Goal: Information Seeking & Learning: Learn about a topic

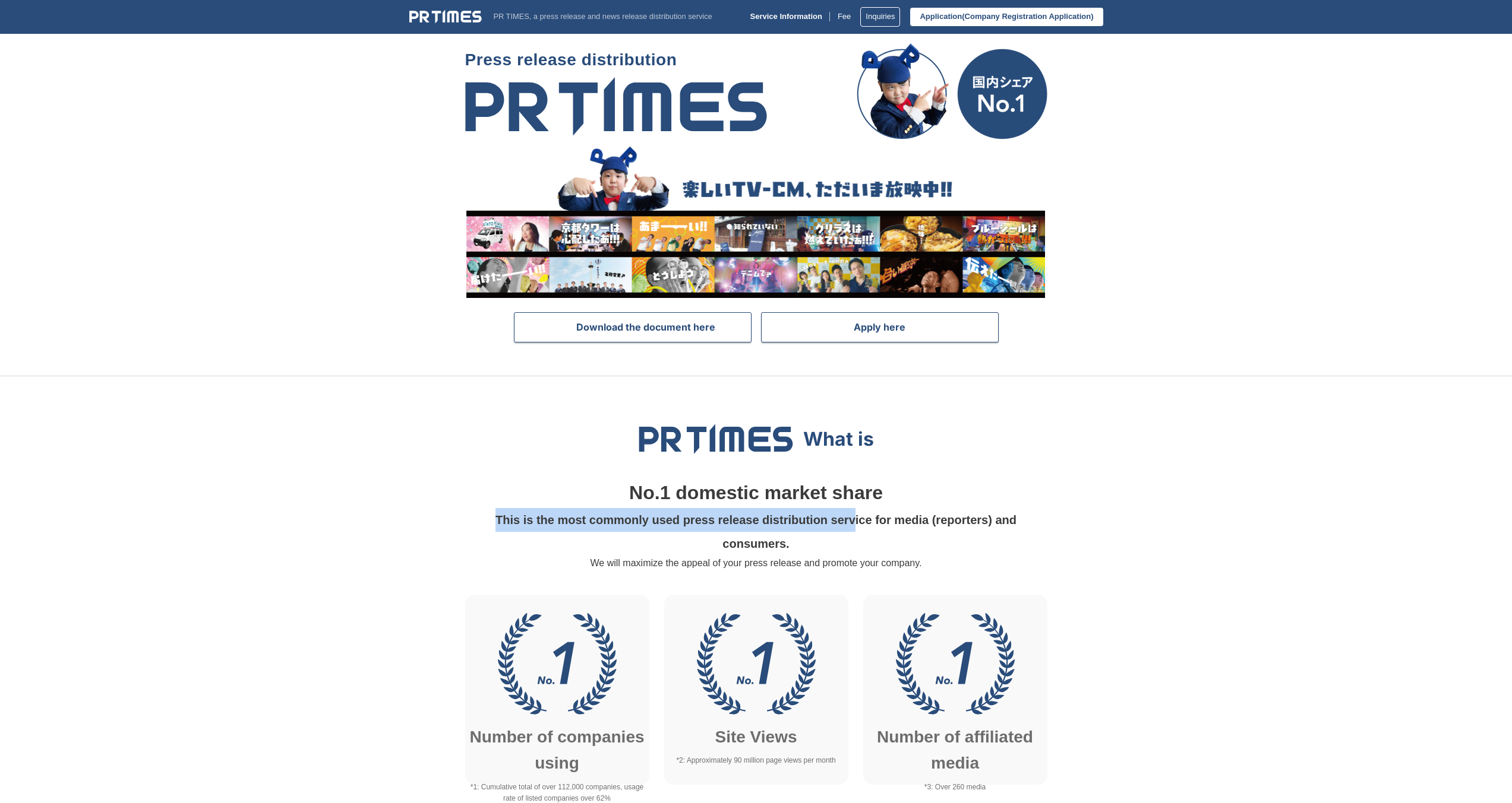
click at [856, 519] on p "This is the most commonly used press release distribution service for media (re…" at bounding box center [756, 532] width 568 height 47
click at [856, 519] on font "This is the most commonly used press release distribution service for media (re…" at bounding box center [756, 532] width 521 height 37
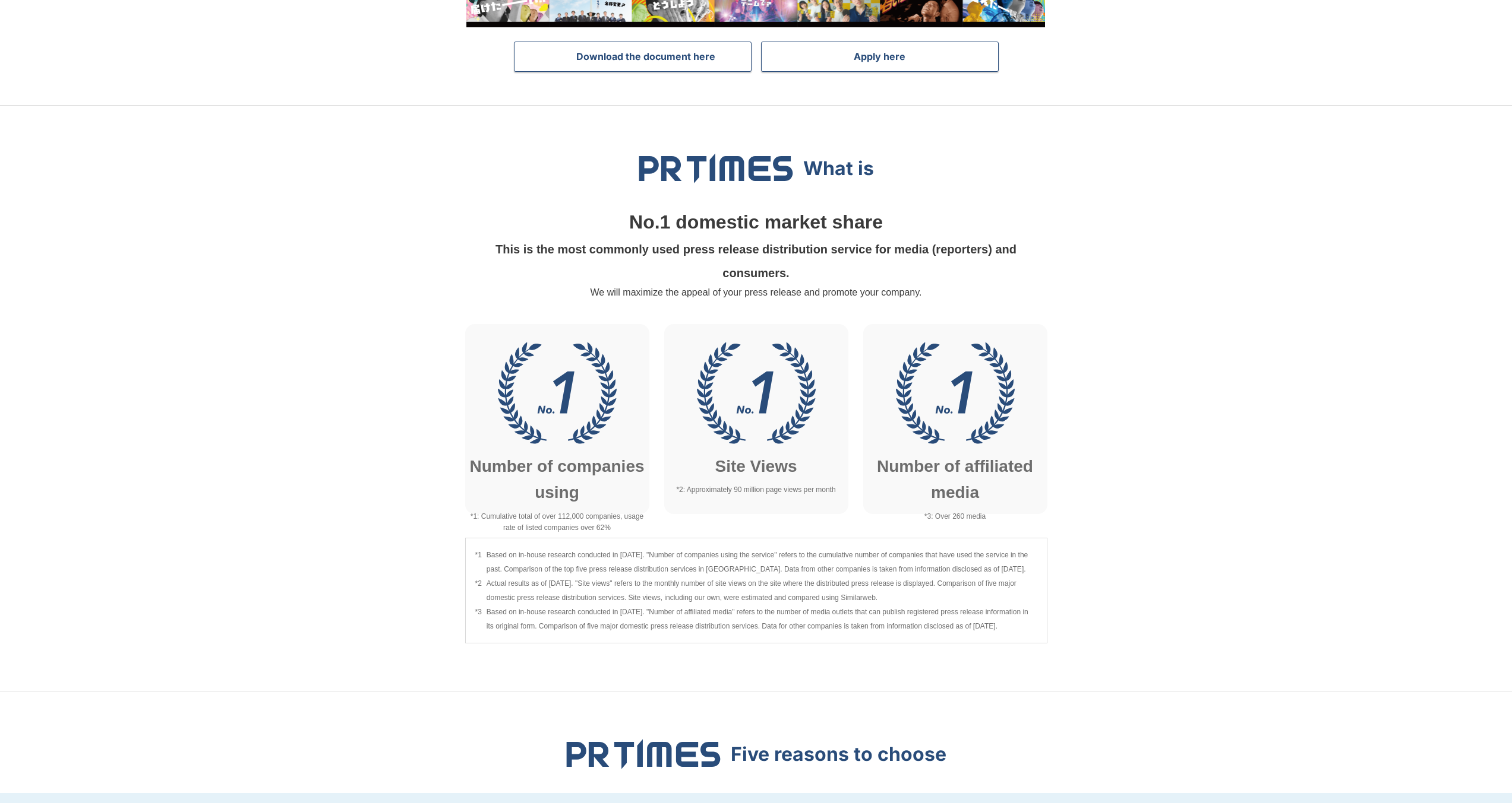
scroll to position [285, 0]
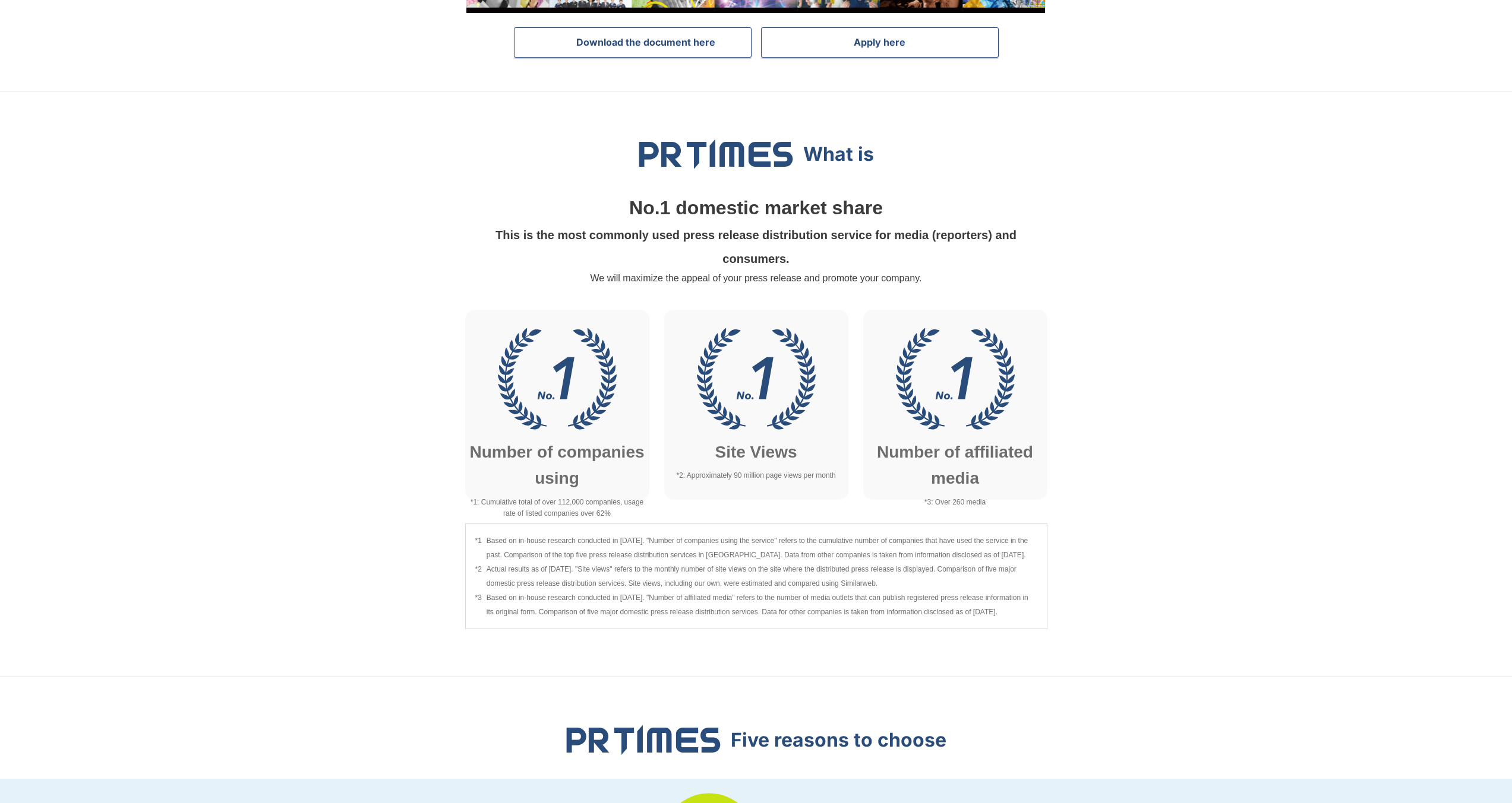
click at [501, 547] on span "Based on in-house research conducted in [DATE]. "Number of companies using the …" at bounding box center [762, 548] width 551 height 28
click at [647, 533] on span "Based on in-house research conducted in [DATE]. "Number of companies using the …" at bounding box center [762, 548] width 551 height 28
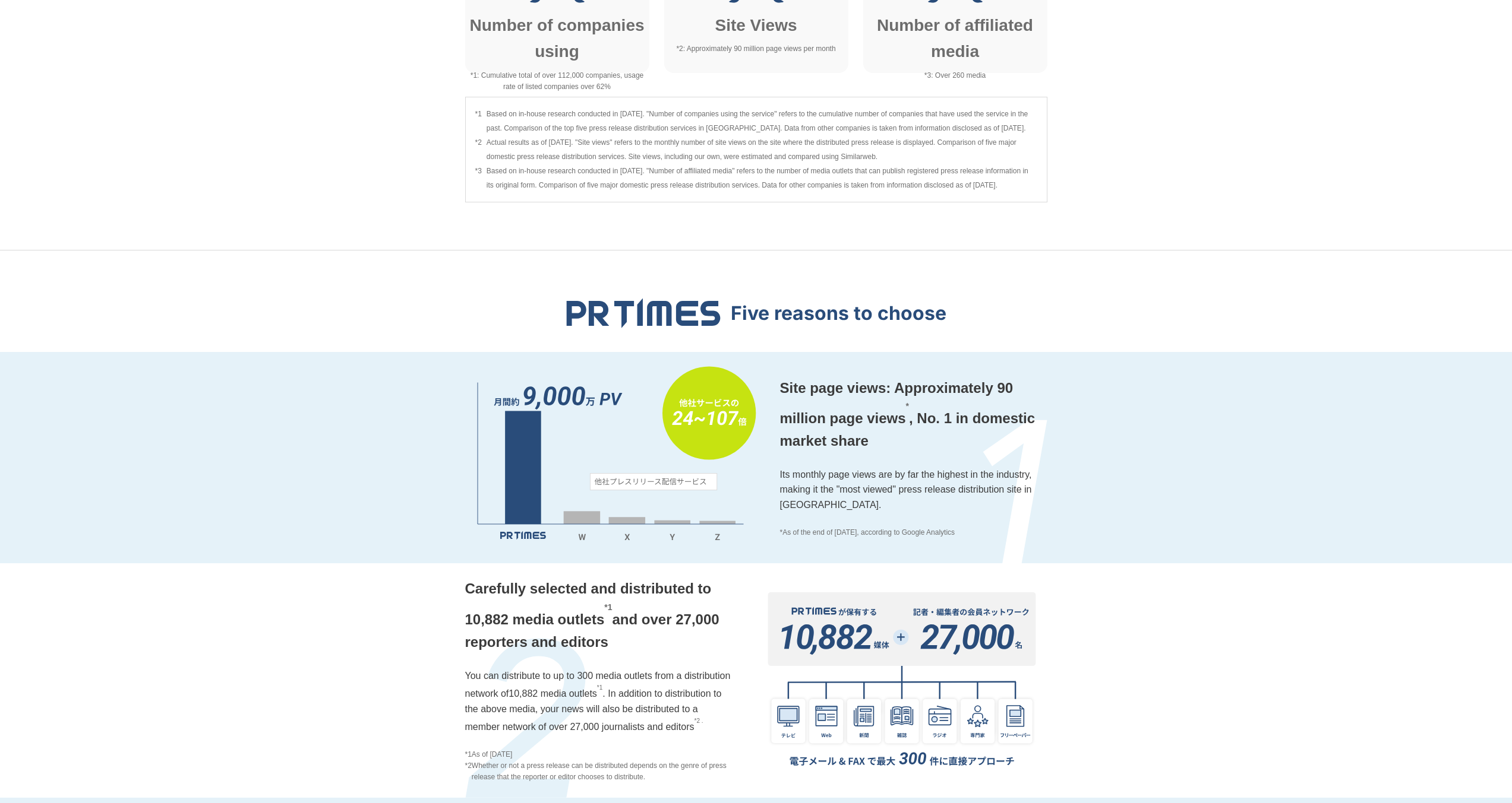
scroll to position [712, 0]
click at [879, 416] on font "Site page views: Approximately 90 million page views" at bounding box center [896, 402] width 234 height 46
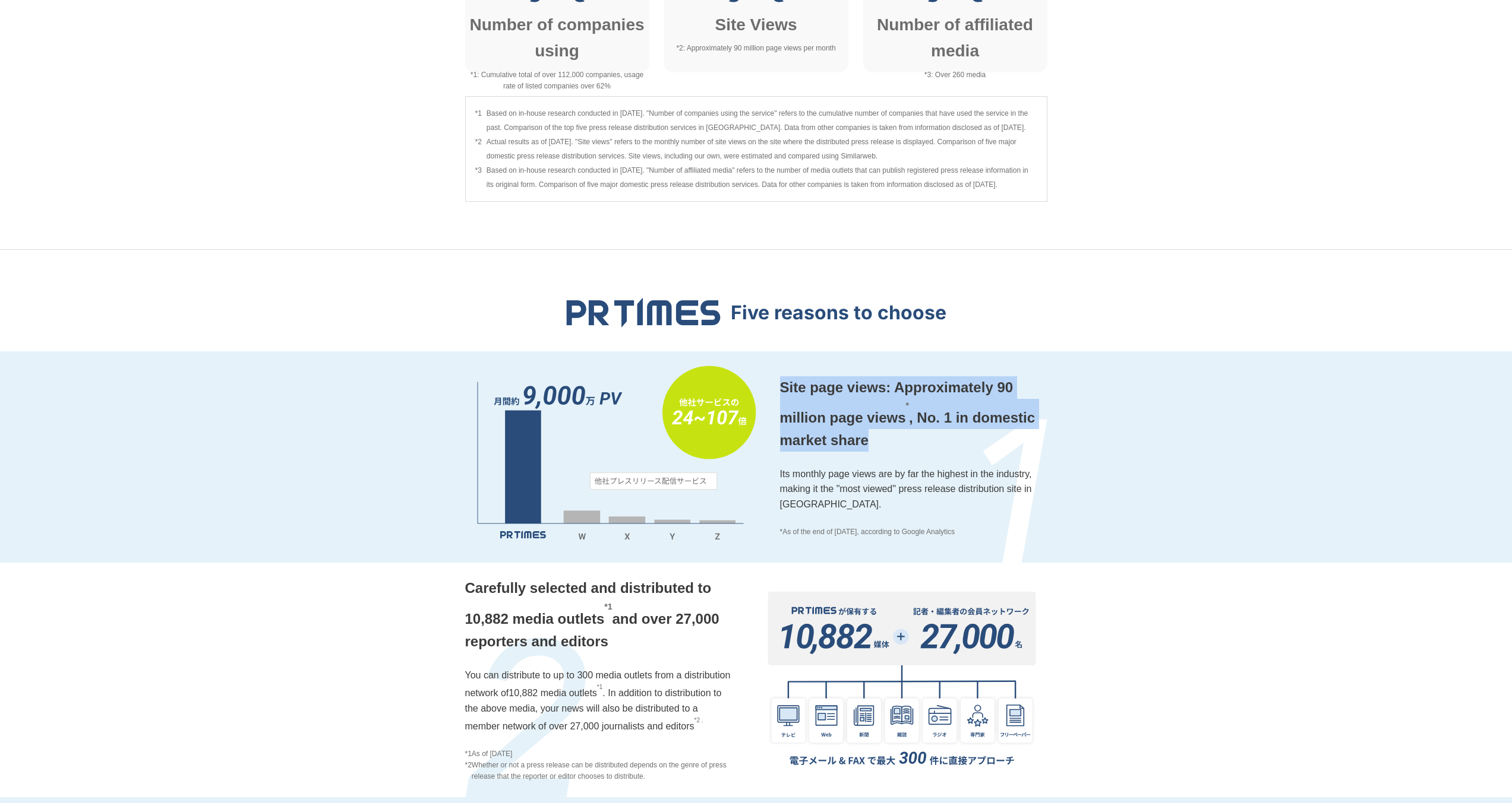
click at [879, 416] on font "Site page views: Approximately 90 million page views" at bounding box center [896, 402] width 234 height 46
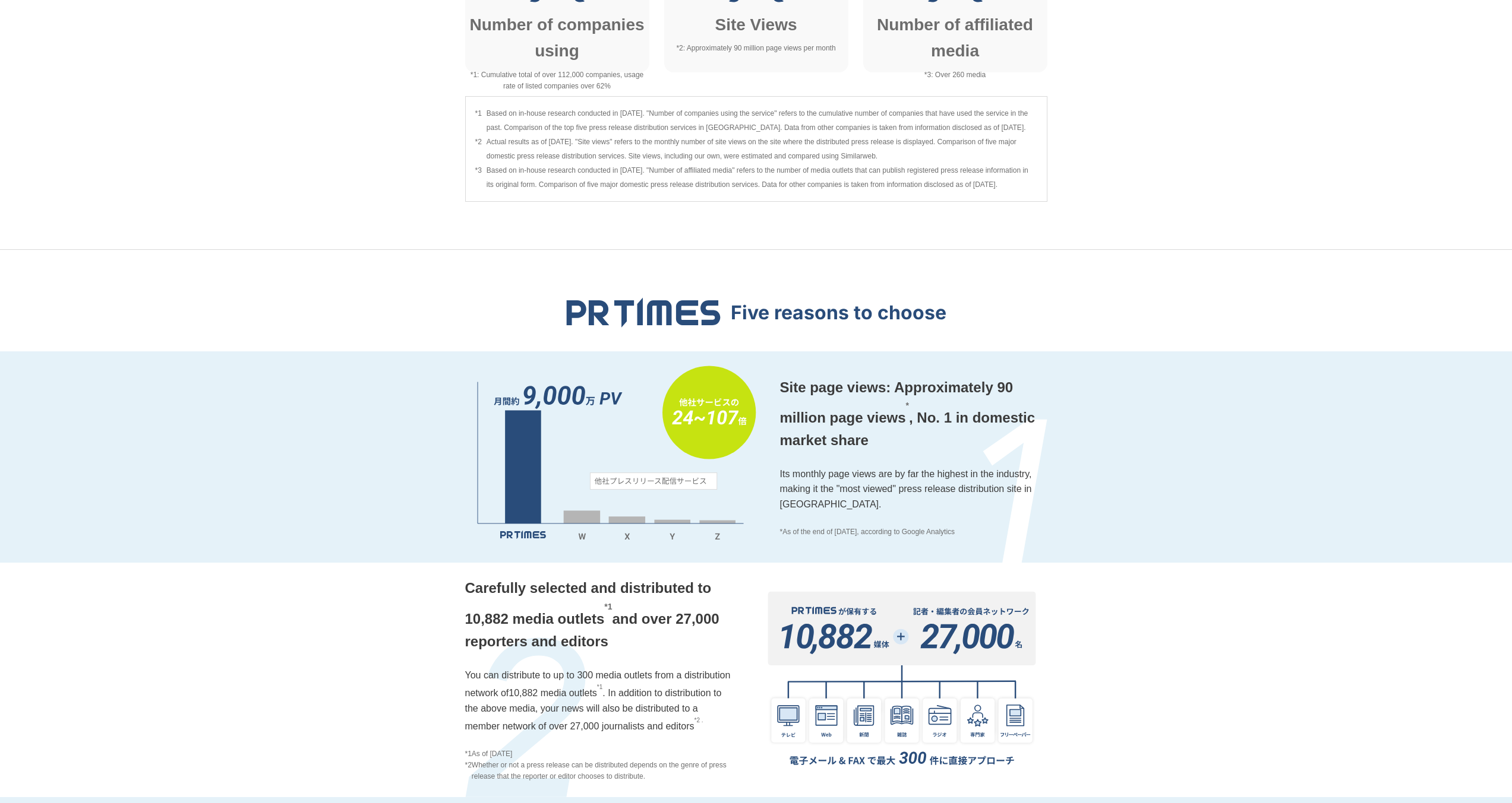
click at [563, 621] on font "Carefully selected and distributed to 10,882 media outlets" at bounding box center [589, 602] width 247 height 46
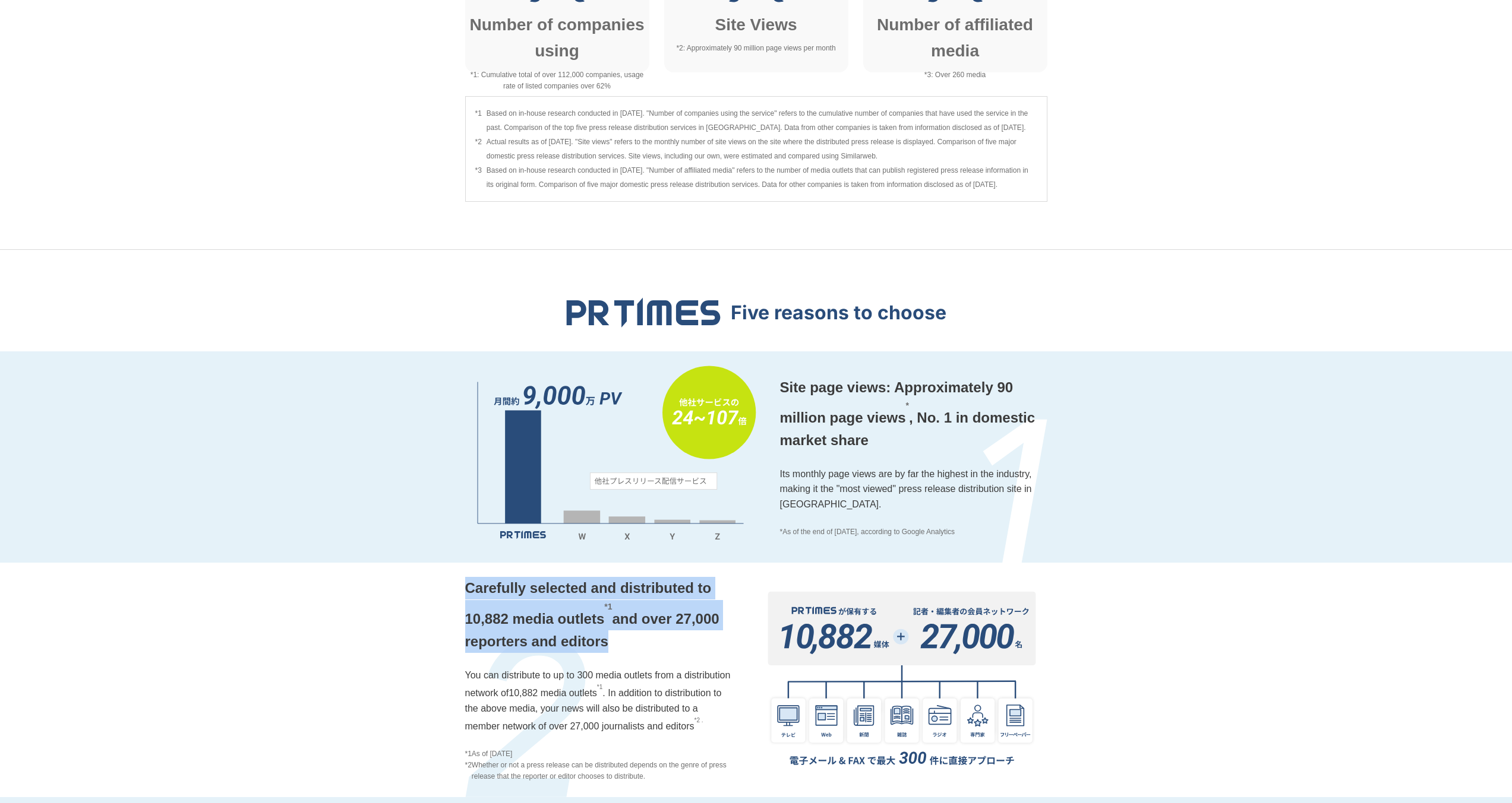
click at [563, 621] on font "Carefully selected and distributed to 10,882 media outlets" at bounding box center [589, 602] width 247 height 46
click at [668, 627] on p "Carefully selected and distributed to 10,882 media outlets *1 and over 27,000 r…" at bounding box center [599, 615] width 268 height 76
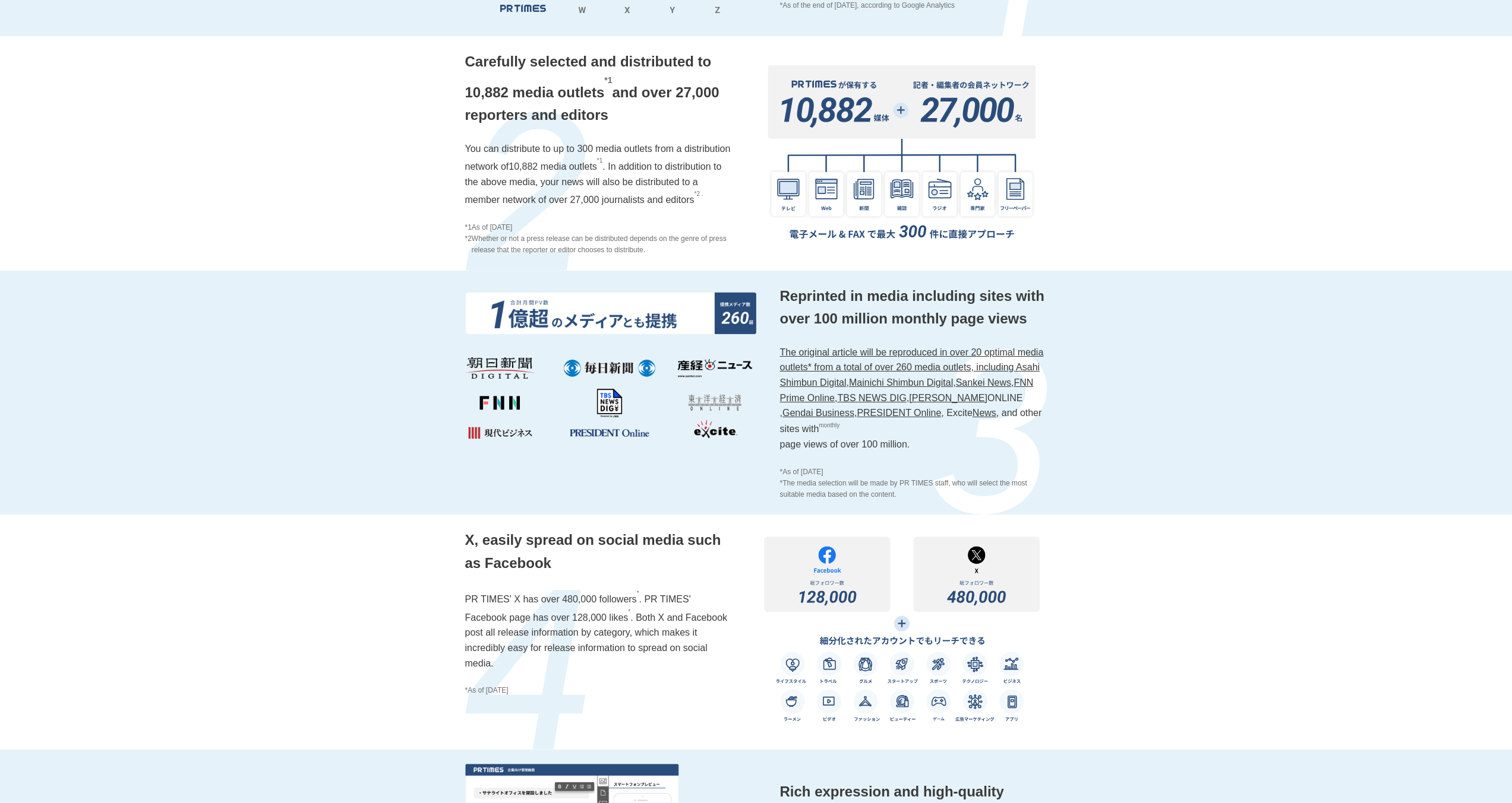
scroll to position [1354, 0]
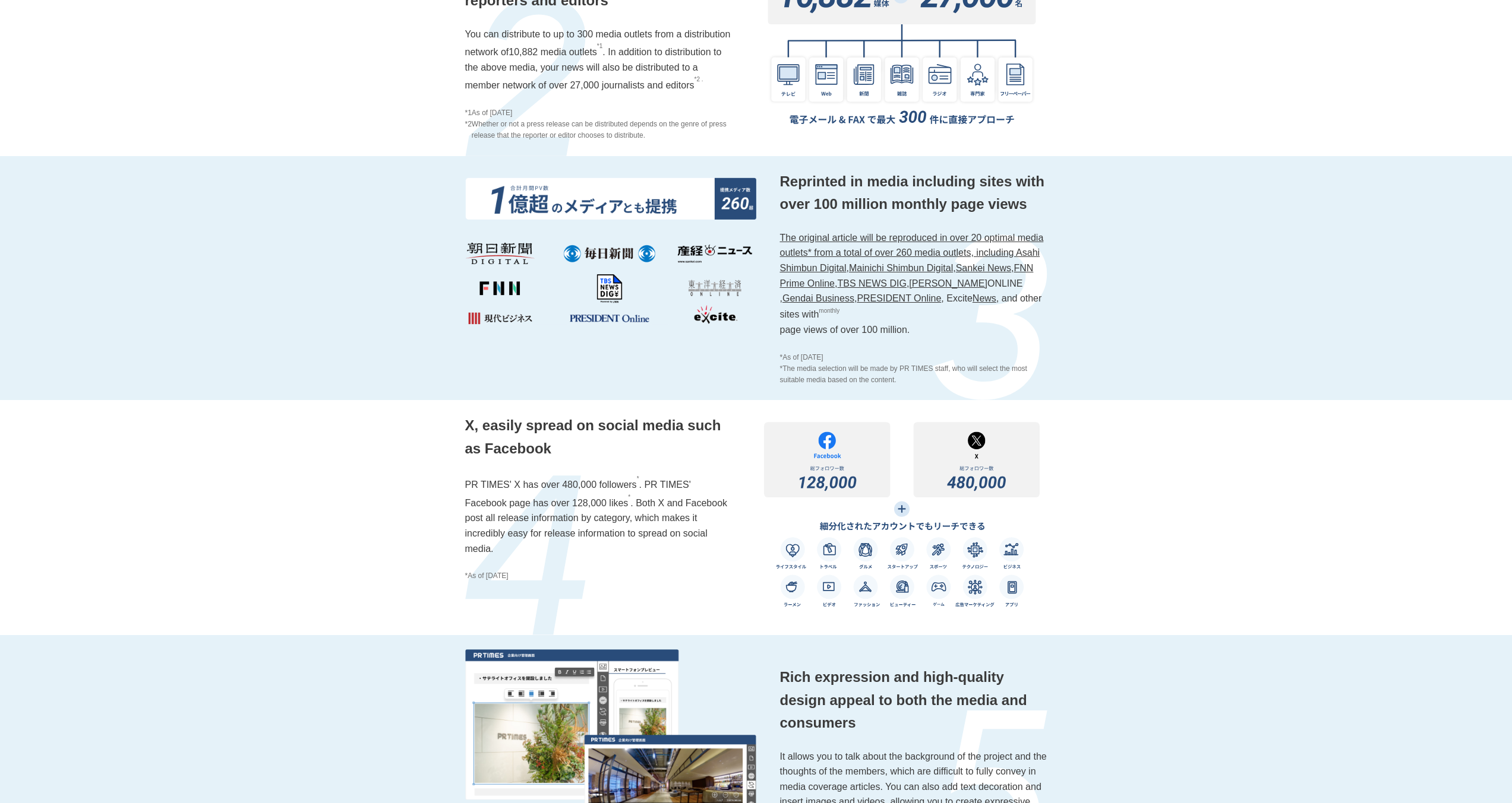
click at [563, 431] on font "X, easily spread on social media such as Facebook" at bounding box center [593, 436] width 256 height 39
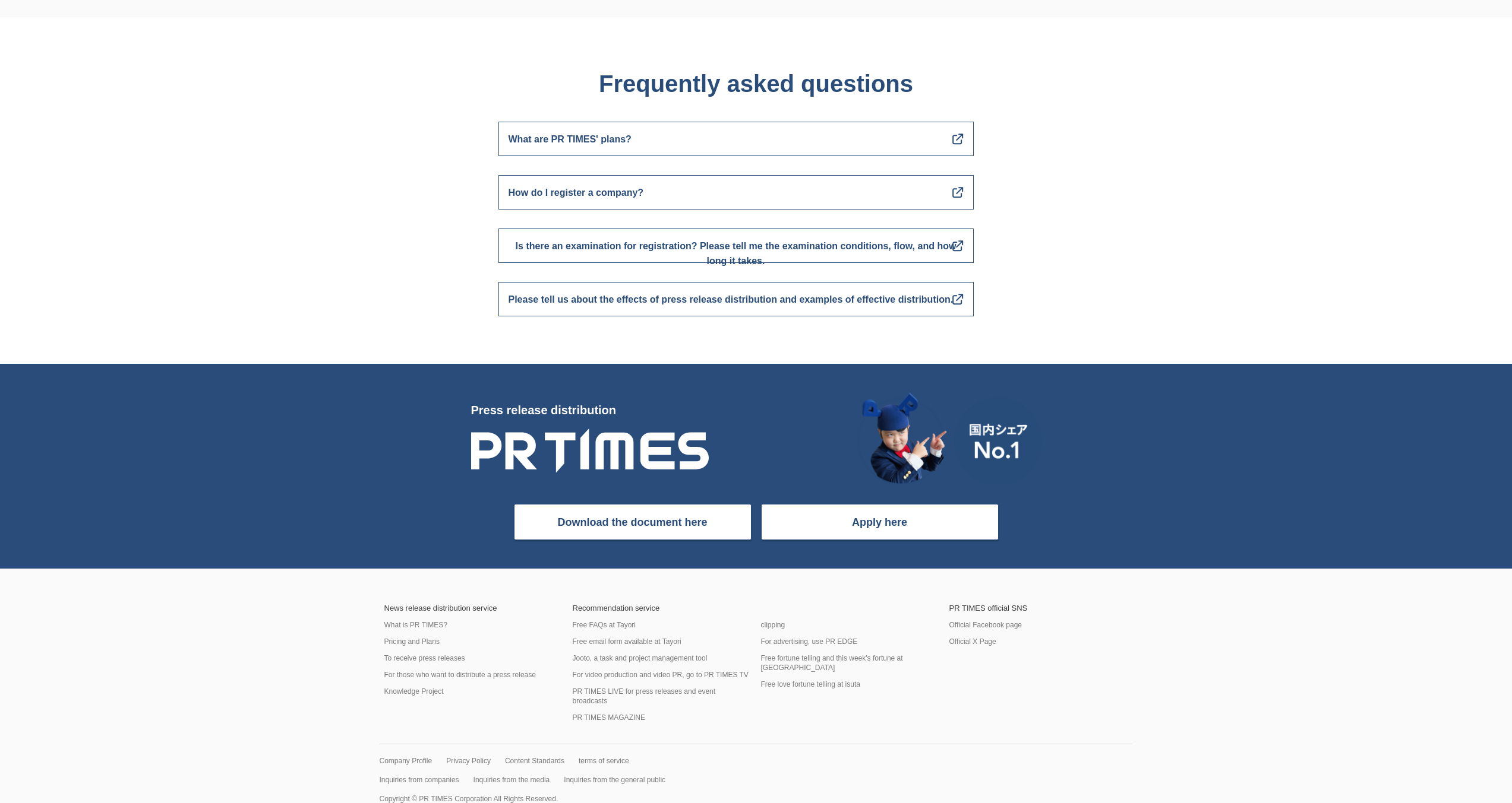
scroll to position [4556, 0]
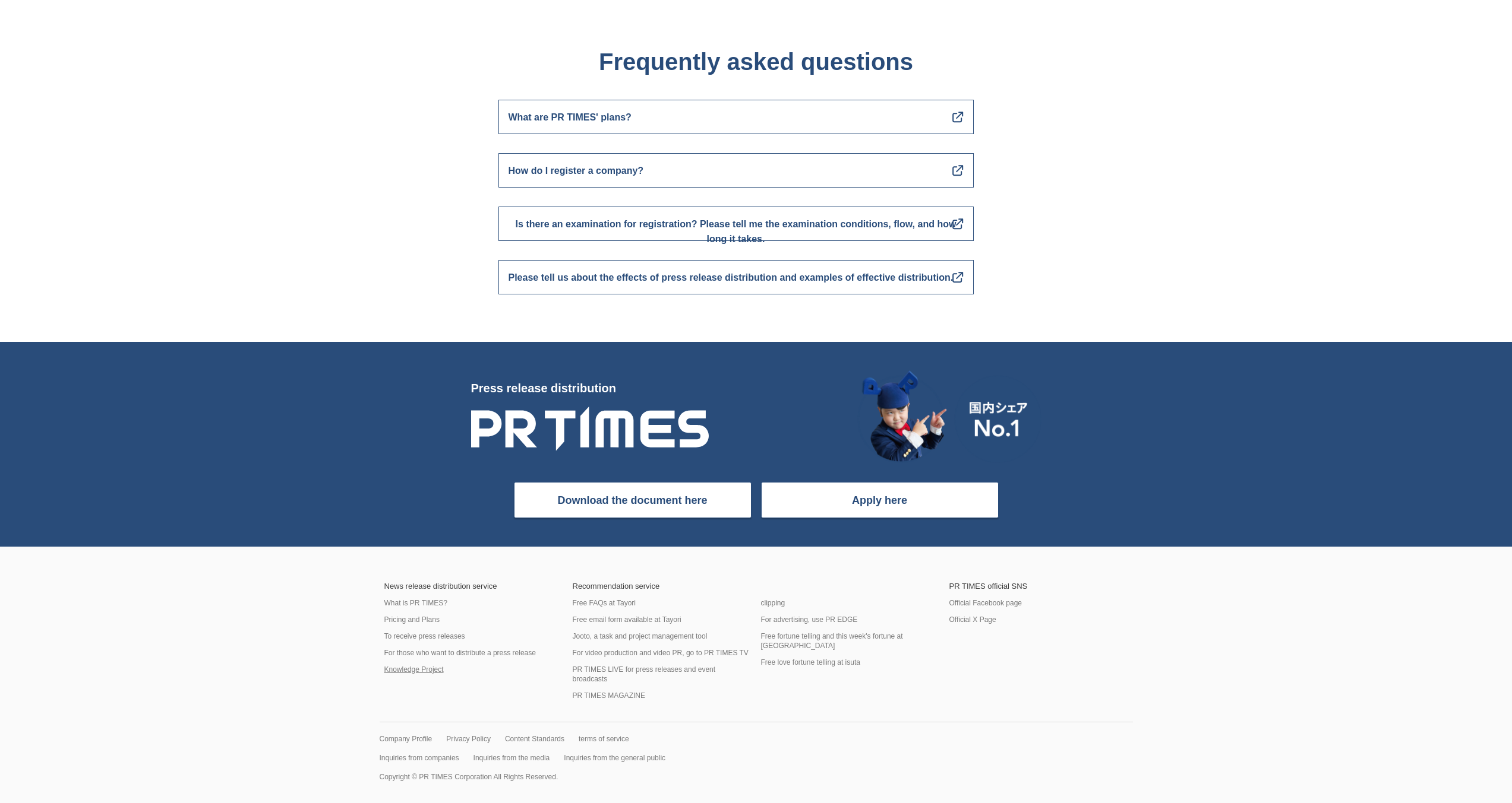
click at [416, 669] on font "Knowledge Project" at bounding box center [413, 670] width 60 height 9
